Goal: Task Accomplishment & Management: Use online tool/utility

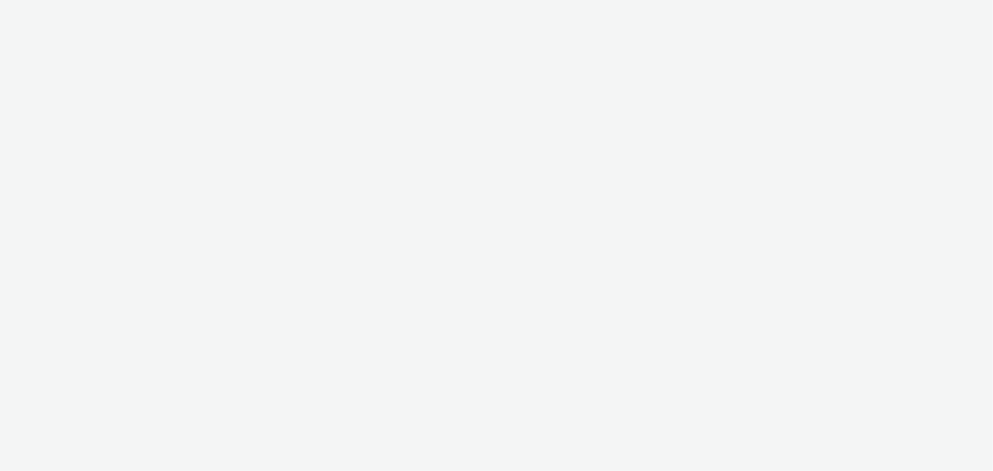
select select "b626f941-834b-427f-b453-0a2b95f57350"
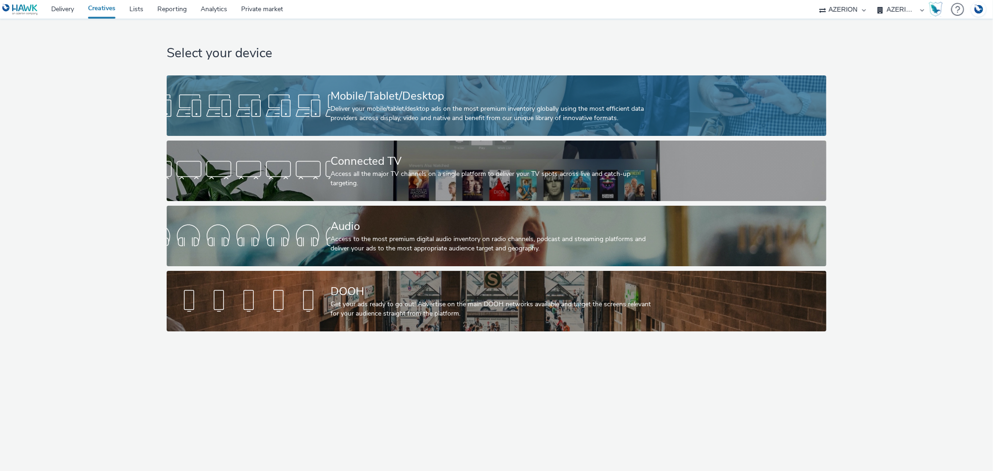
click at [325, 90] on link "Mobile/Tablet/Desktop Deliver your mobile/tablet/desktop ads on the most premiu…" at bounding box center [497, 105] width 660 height 61
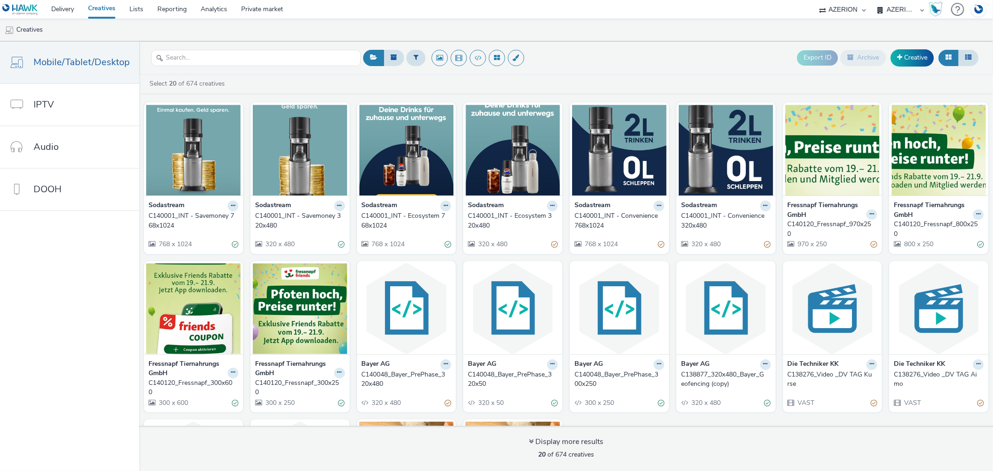
click at [716, 223] on div "C140001_INT - Convenience 320x480" at bounding box center [724, 220] width 86 height 19
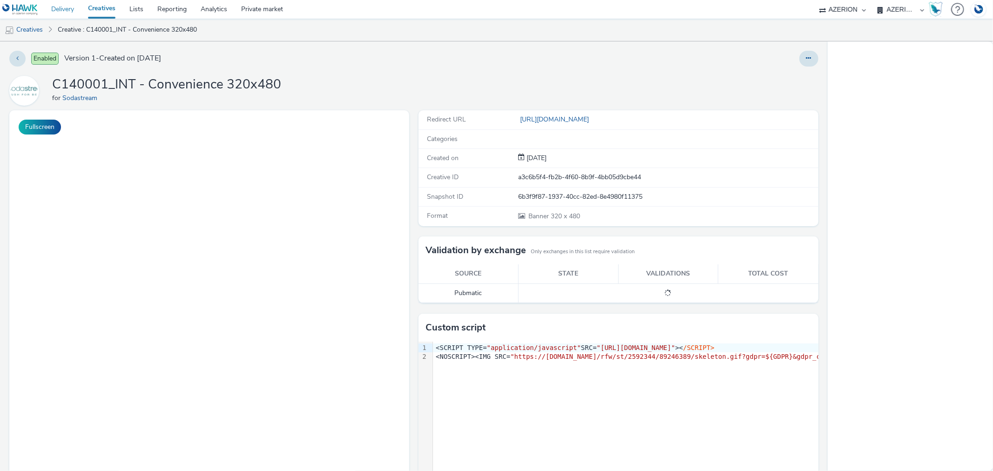
click at [64, 7] on link "Delivery" at bounding box center [62, 9] width 37 height 19
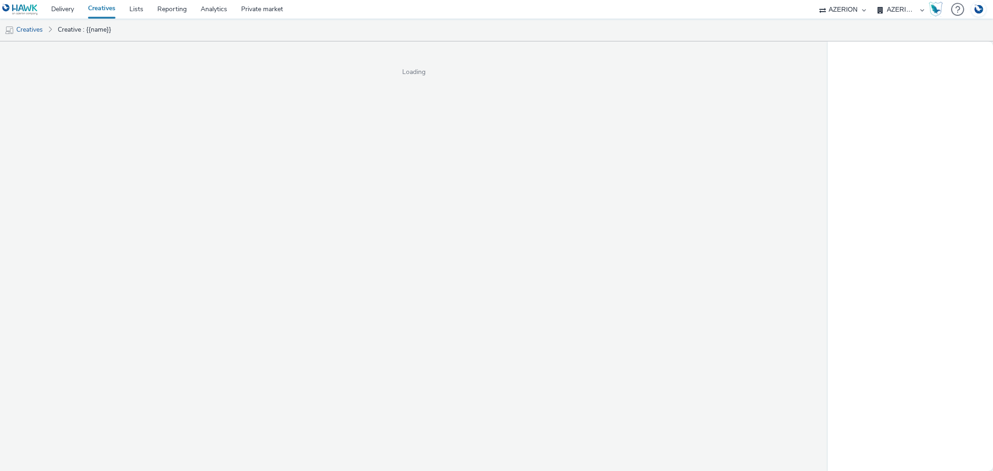
select select "b626f941-834b-427f-b453-0a2b95f57350"
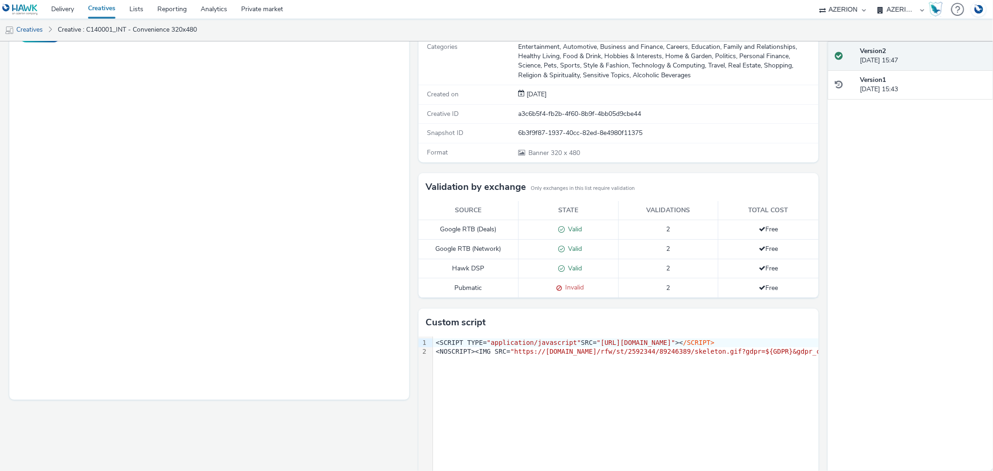
scroll to position [103, 0]
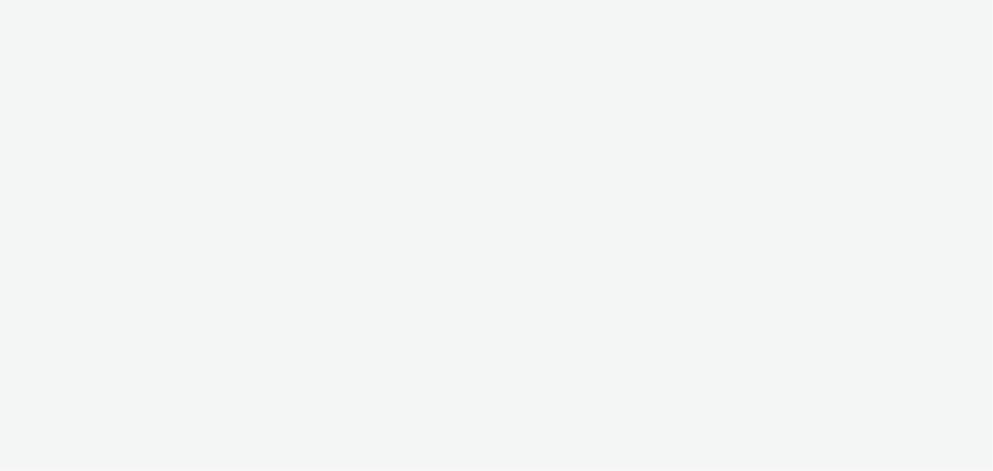
select select "b626f941-834b-427f-b453-0a2b95f57350"
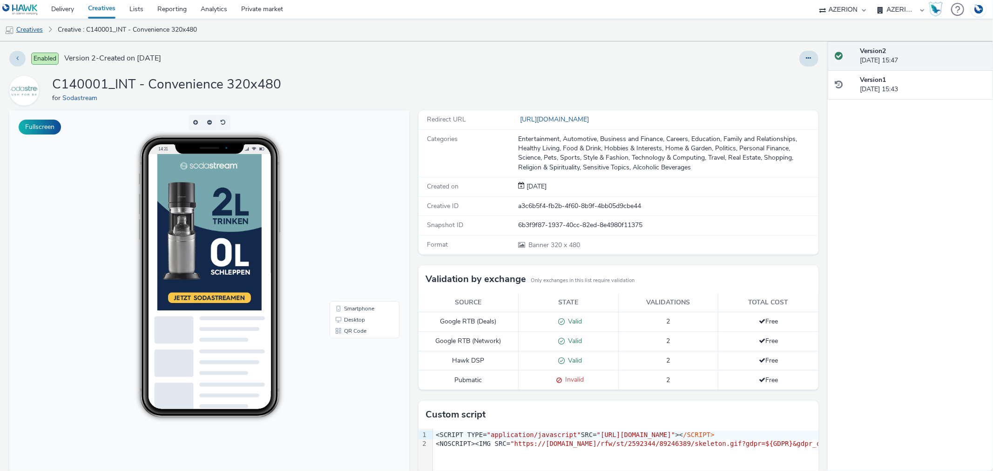
click at [26, 30] on link "Creatives" at bounding box center [23, 30] width 47 height 22
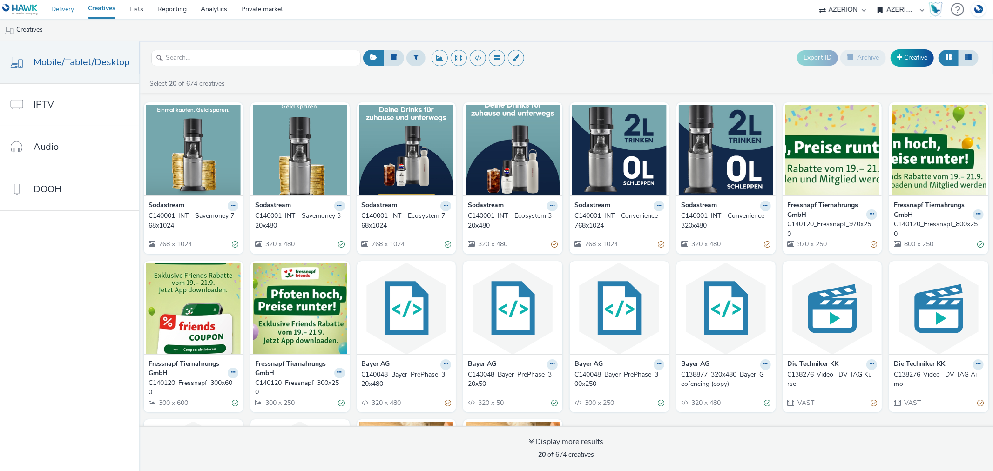
click at [56, 8] on link "Delivery" at bounding box center [62, 9] width 37 height 19
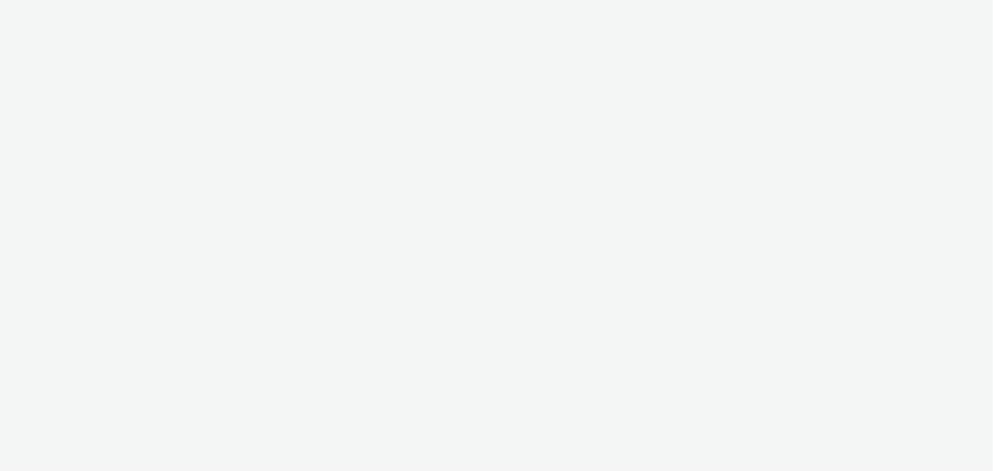
select select "b626f941-834b-427f-b453-0a2b95f57350"
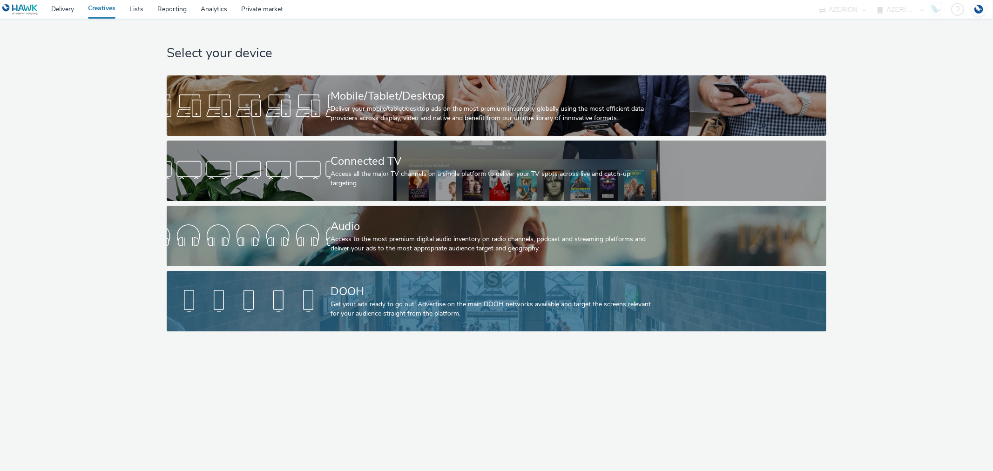
click at [326, 304] on div at bounding box center [249, 301] width 164 height 30
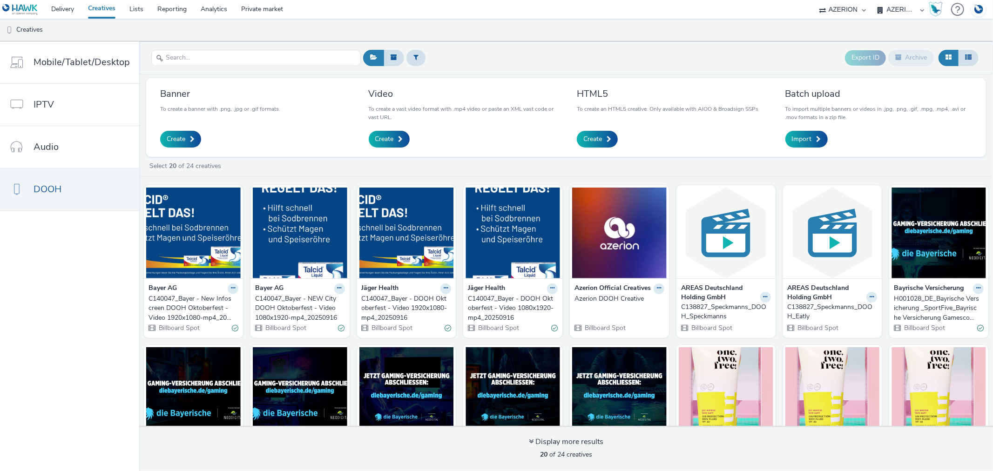
click at [197, 305] on div "C140047_Bayer - New Infoscreen DOOH Oktoberfest - Video 1920x1080-mp4_20250916" at bounding box center [192, 308] width 86 height 28
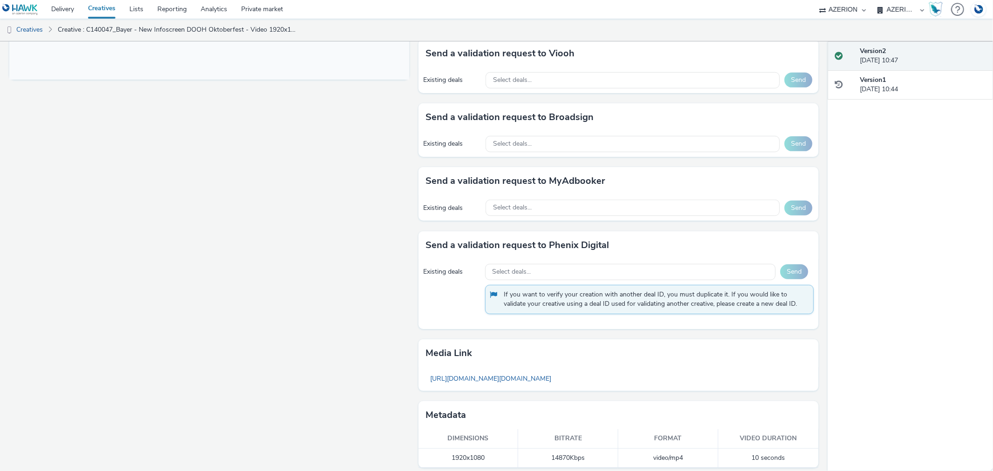
scroll to position [419, 0]
